Goal: Task Accomplishment & Management: Use online tool/utility

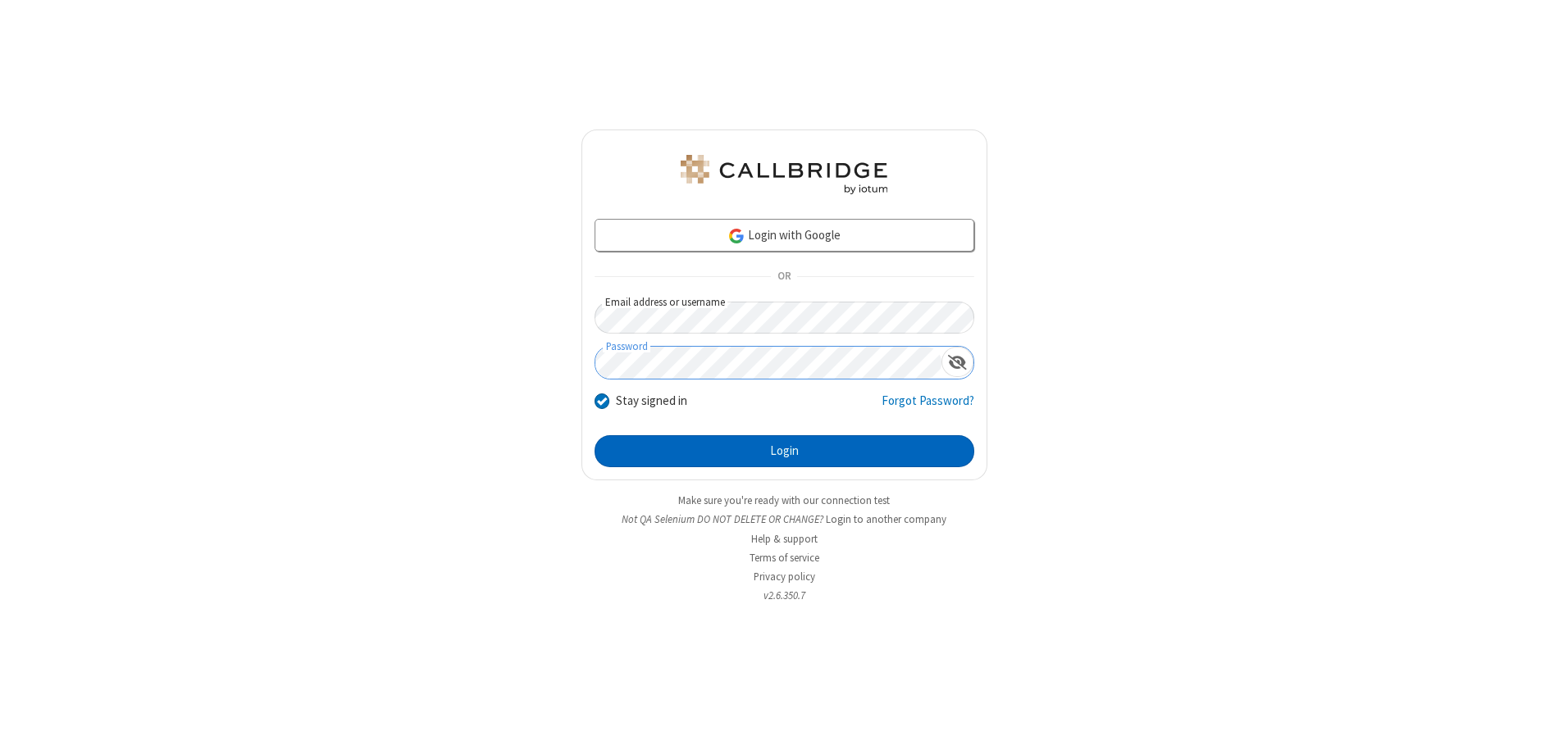
click at [784, 451] on button "Login" at bounding box center [784, 452] width 380 height 33
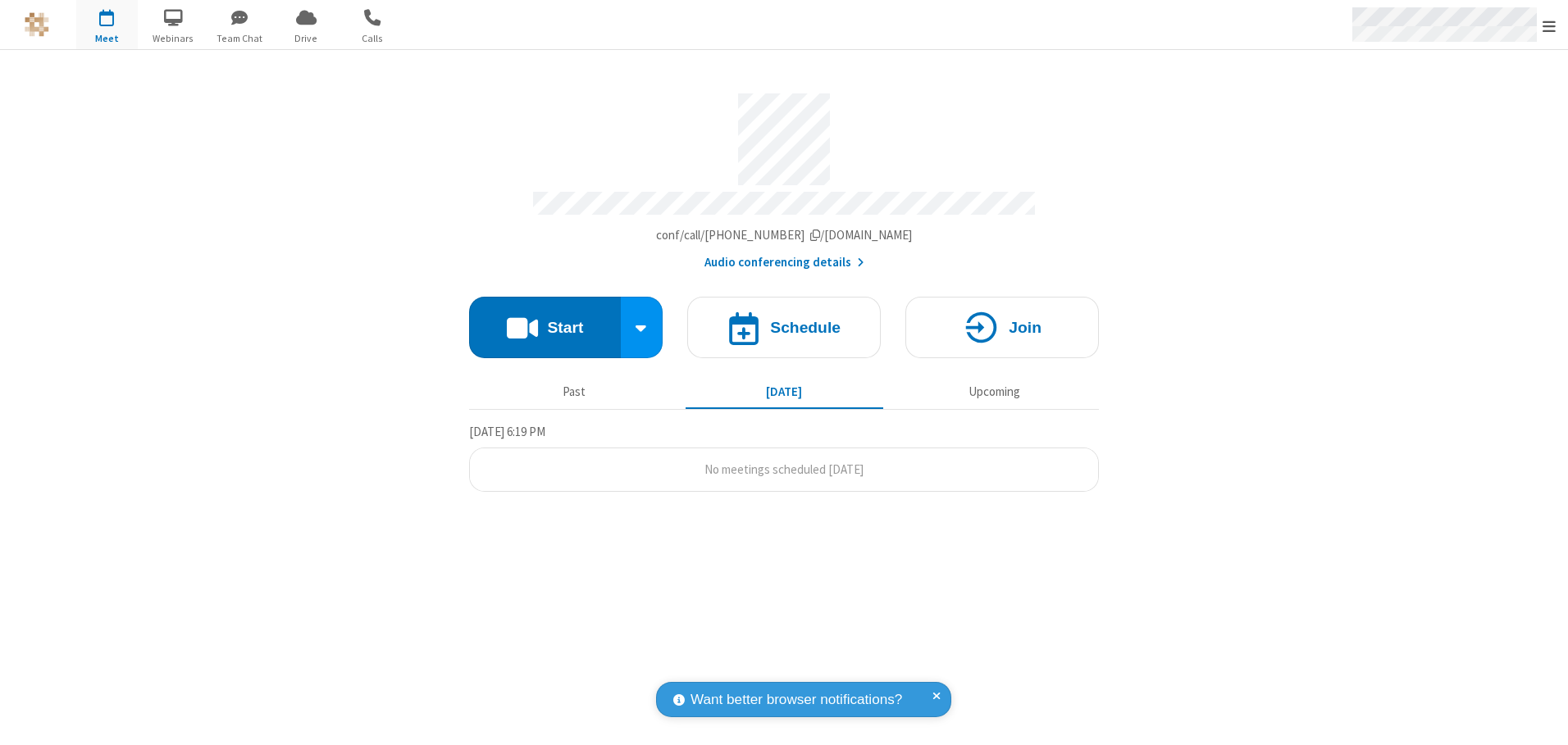
click at [1549, 26] on span "Open menu" at bounding box center [1549, 26] width 13 height 16
click at [107, 25] on span "button" at bounding box center [107, 17] width 61 height 28
click at [784, 321] on h4 "Schedule" at bounding box center [805, 327] width 70 height 16
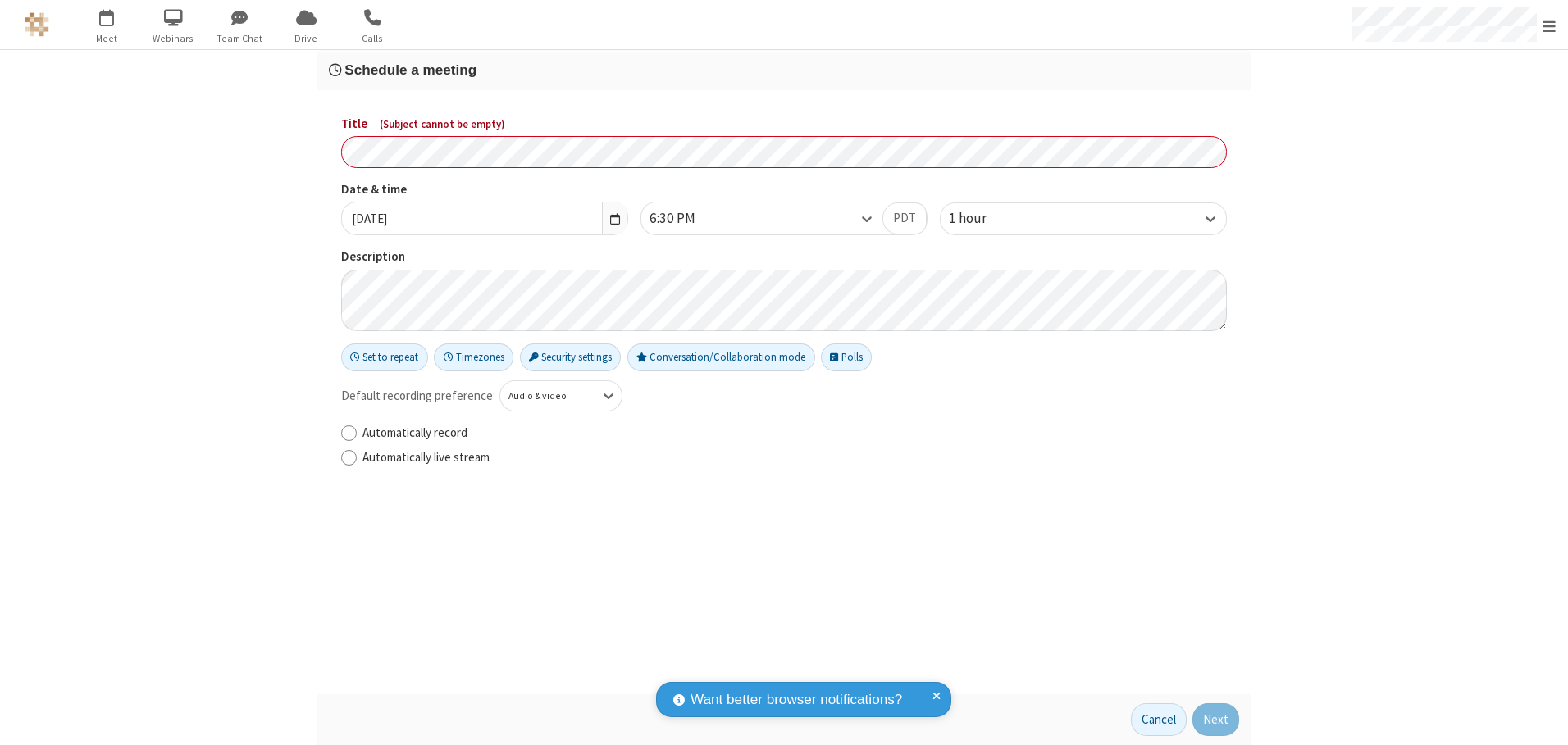
click at [784, 69] on h3 "Schedule a meeting" at bounding box center [784, 69] width 910 height 16
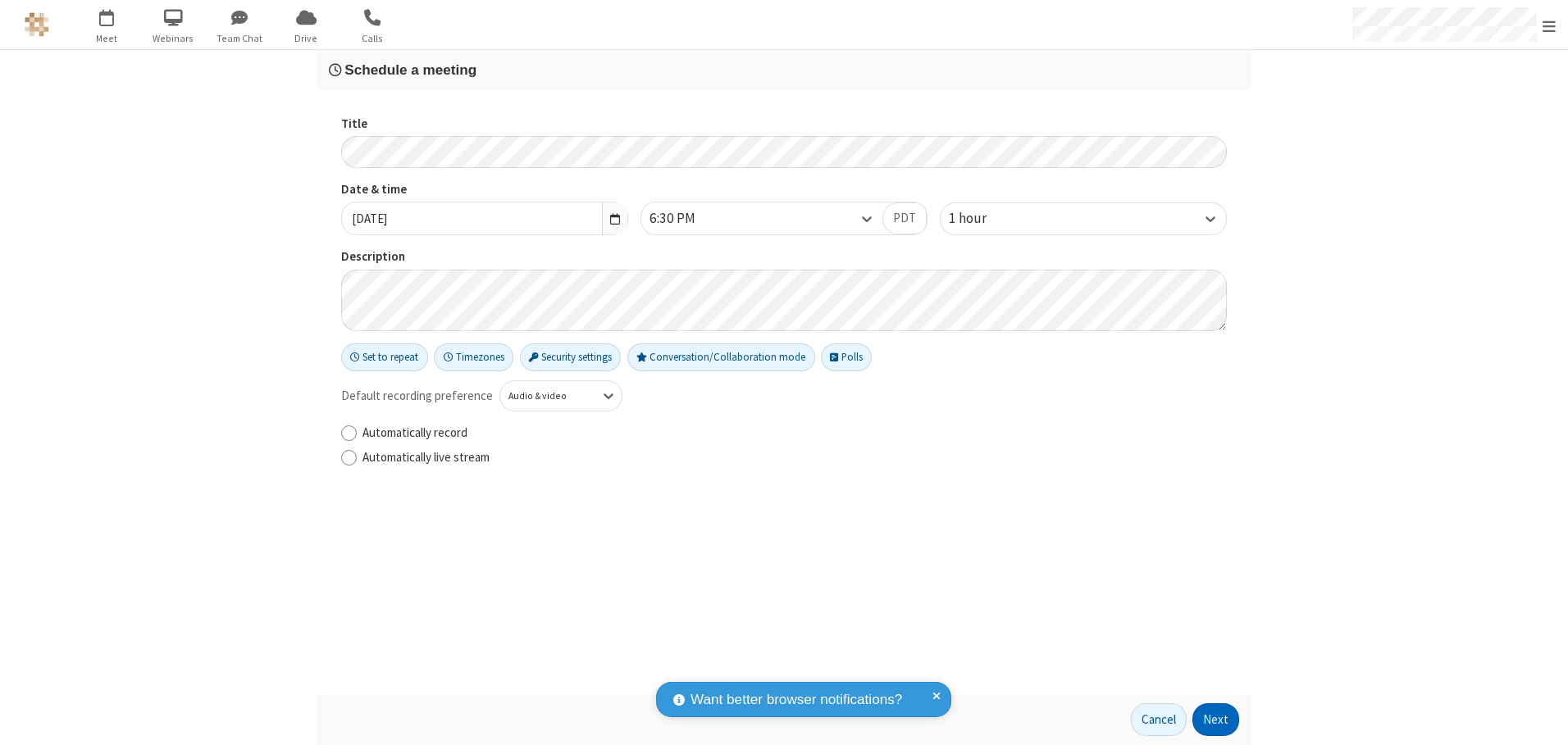
click at [1216, 719] on button "Next" at bounding box center [1215, 719] width 47 height 33
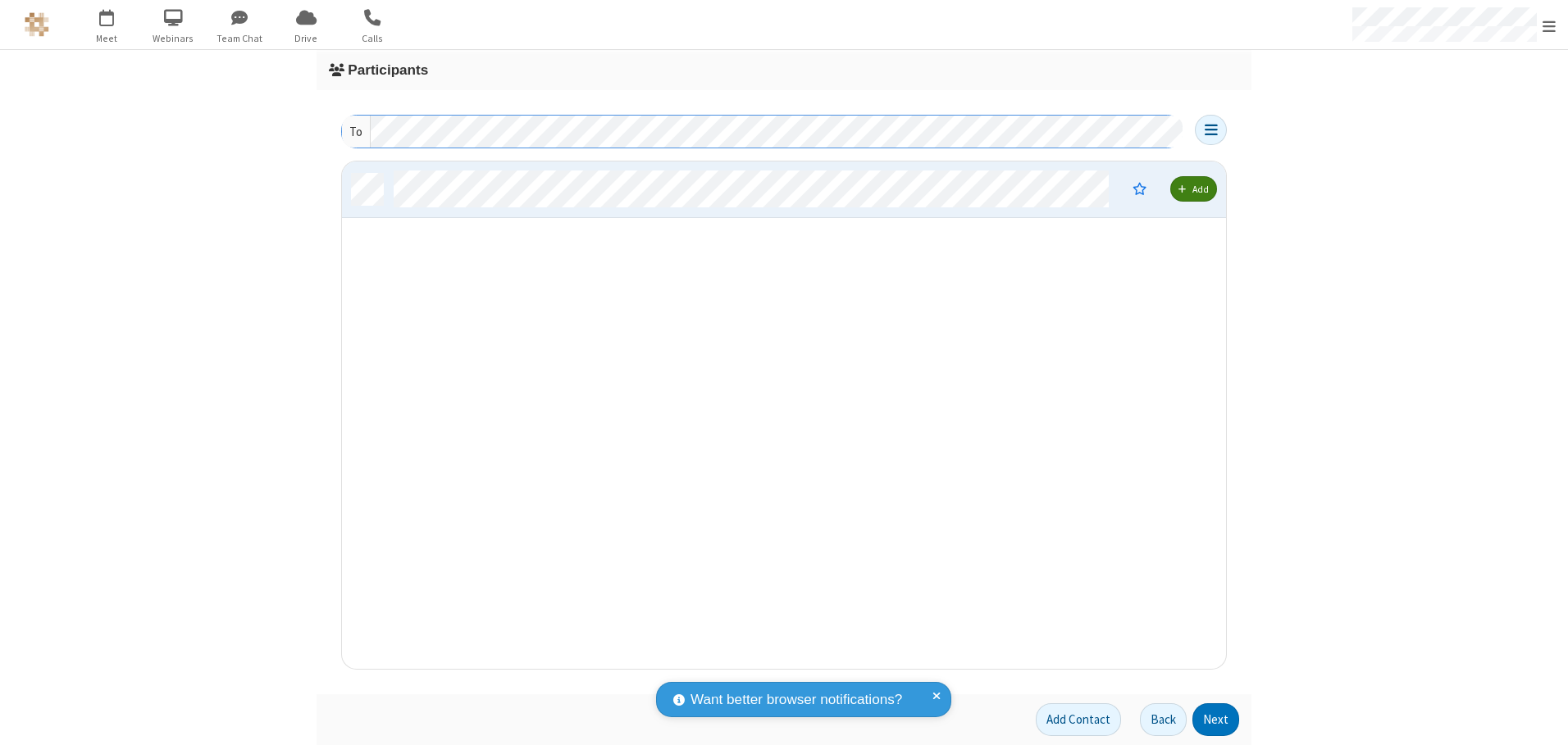
scroll to position [495, 871]
click at [1216, 719] on button "Next" at bounding box center [1215, 719] width 47 height 33
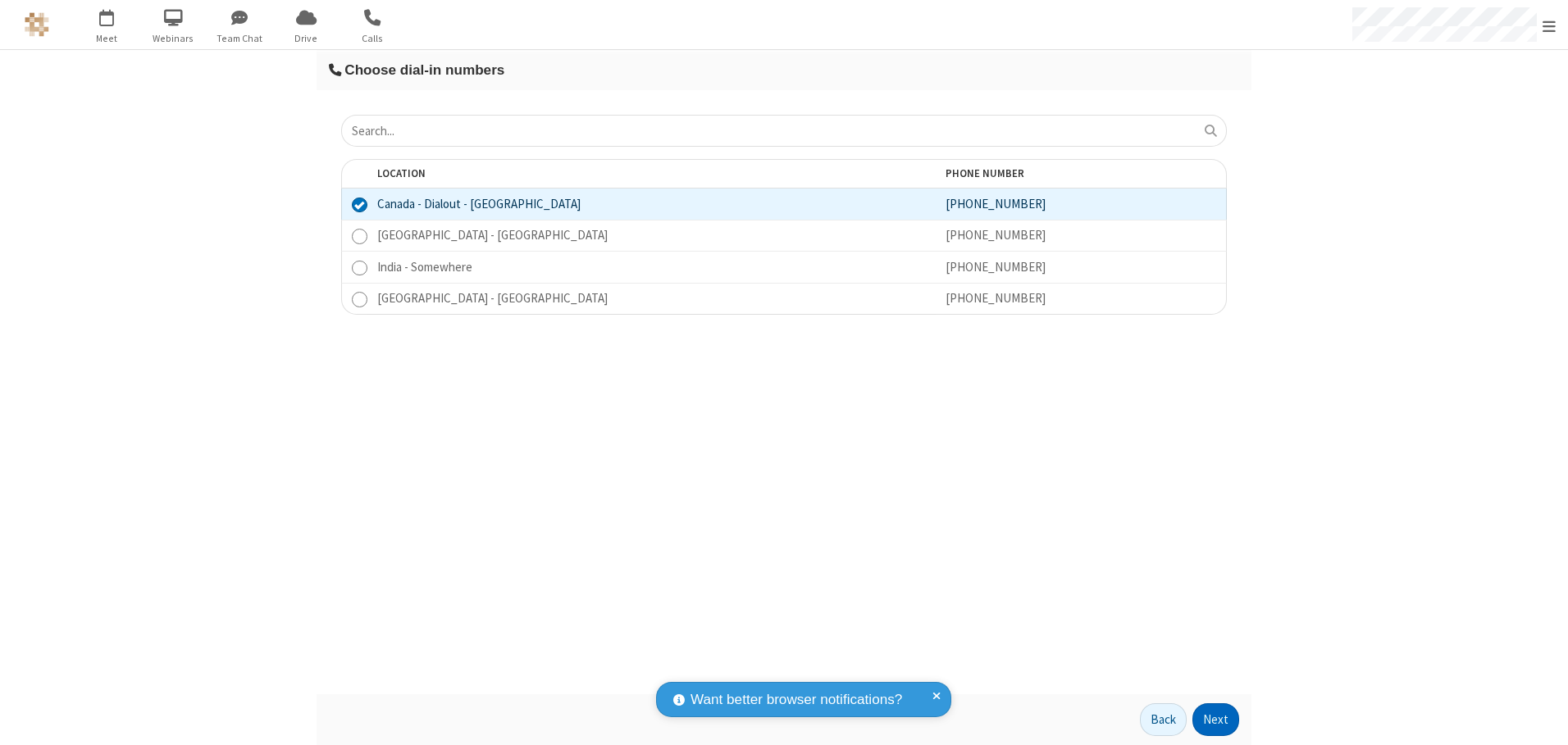
click at [1216, 719] on button "Next" at bounding box center [1215, 719] width 47 height 33
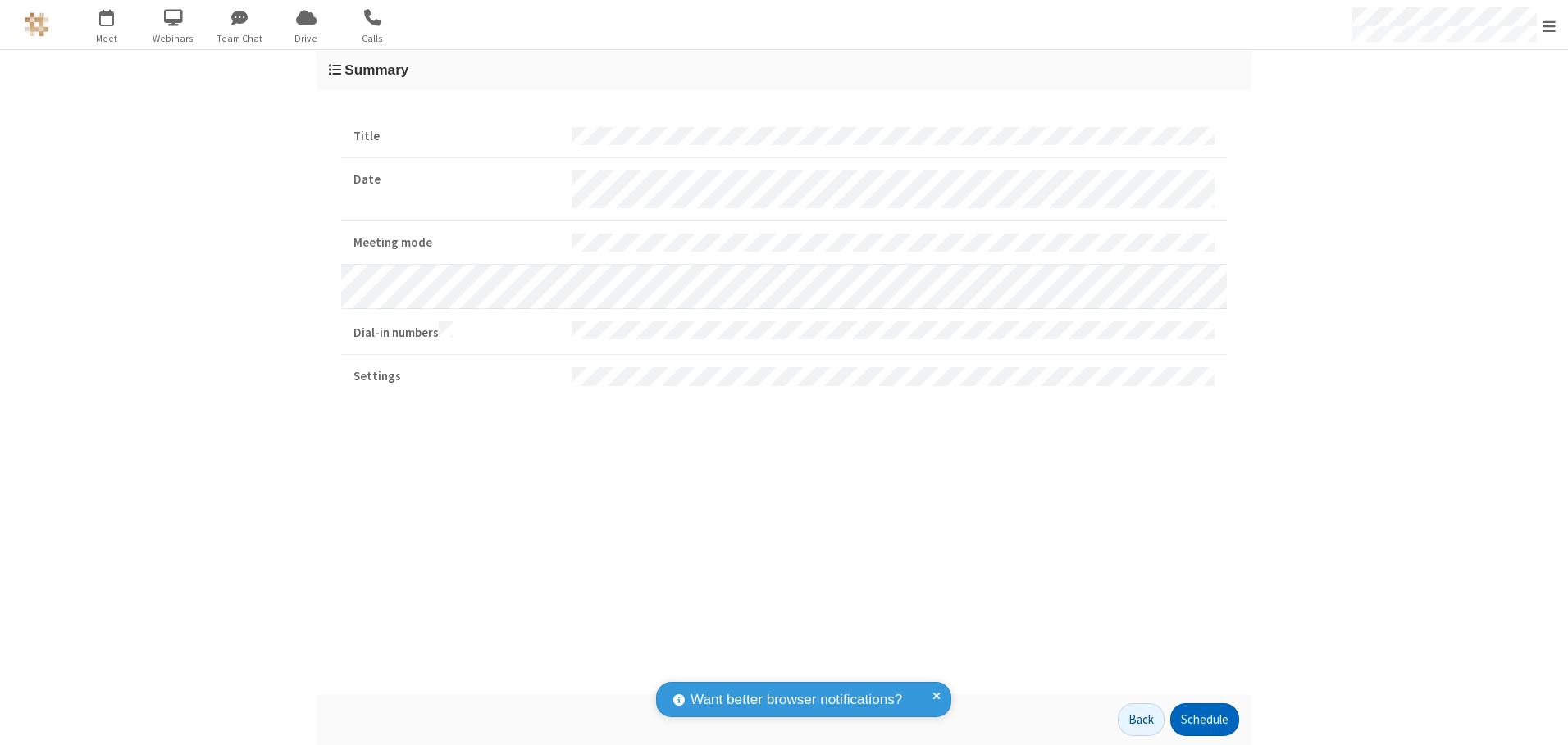
click at [1204, 719] on button "Schedule" at bounding box center [1204, 719] width 68 height 33
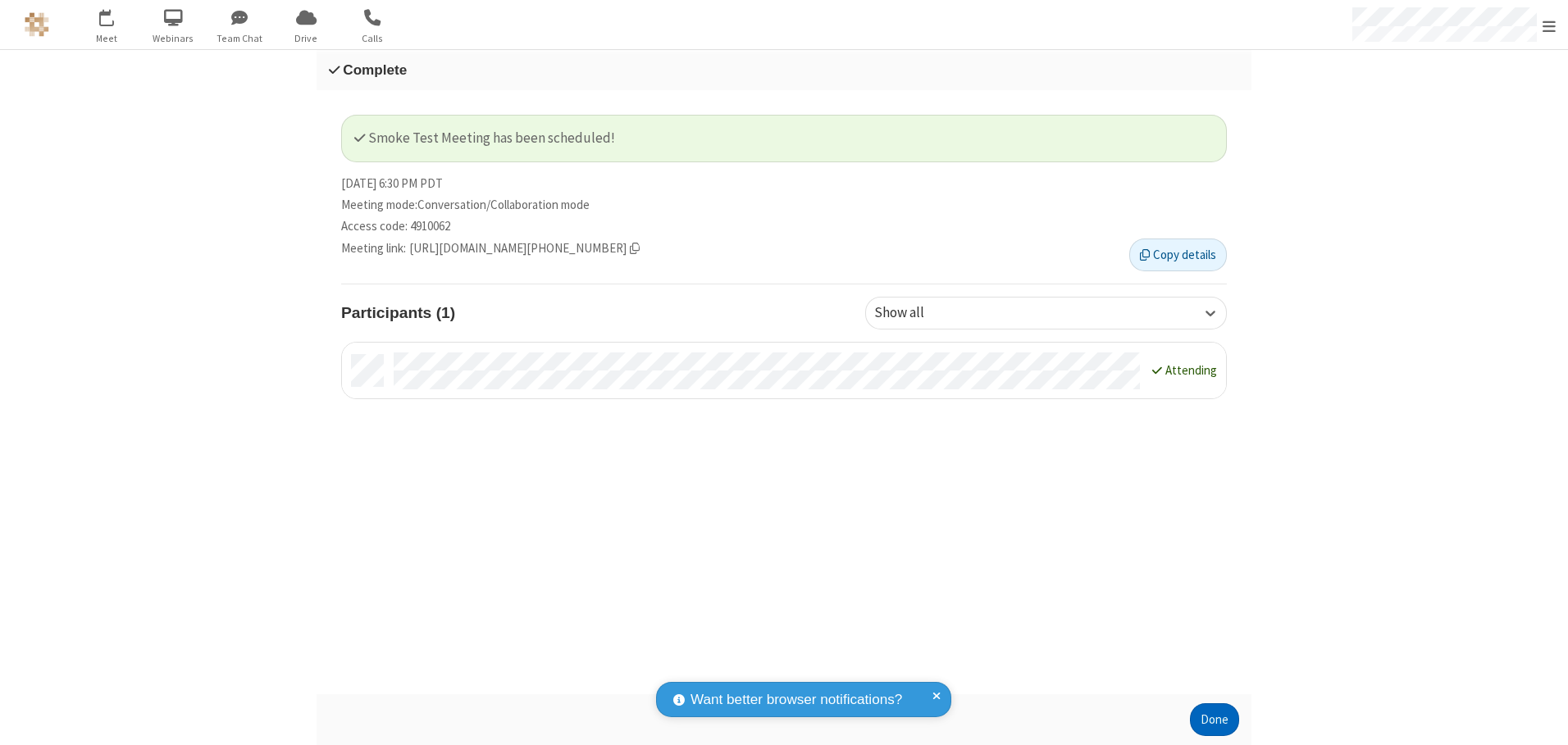
click at [1215, 719] on button "Done" at bounding box center [1215, 719] width 49 height 33
